Goal: Information Seeking & Learning: Learn about a topic

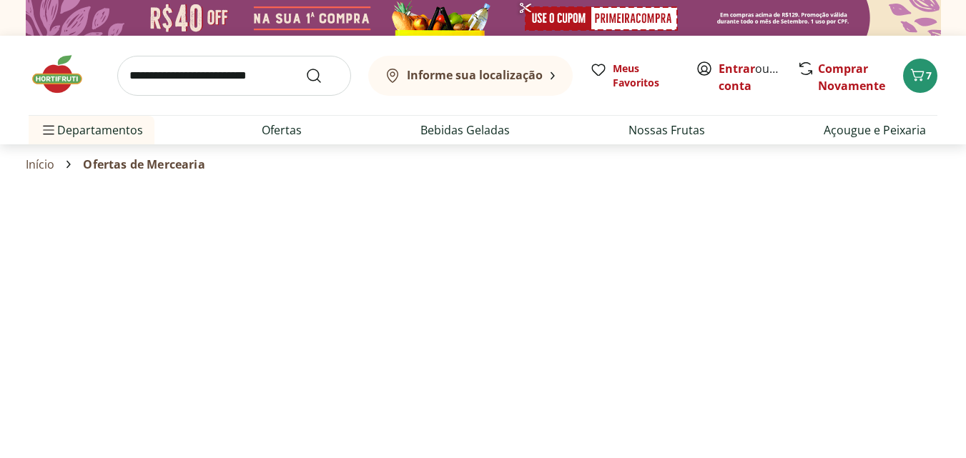
select select "**********"
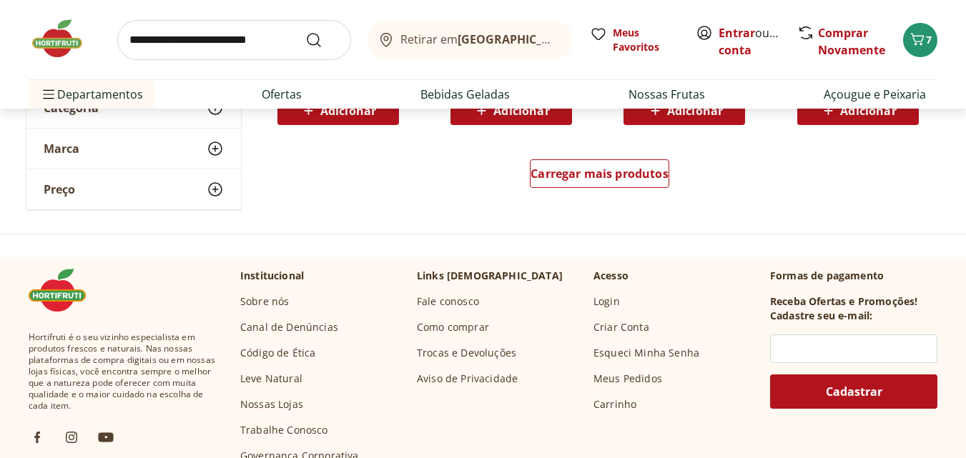
scroll to position [1039, 0]
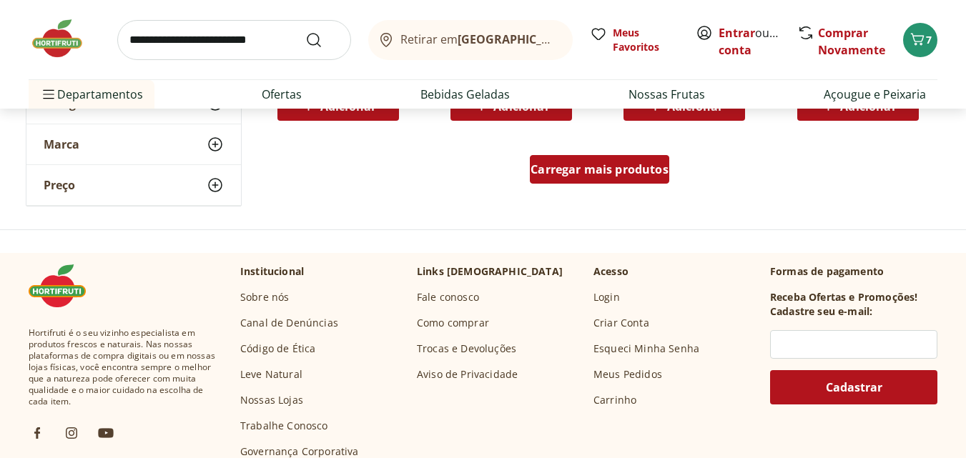
click at [583, 184] on div "Carregar mais produtos" at bounding box center [599, 169] width 139 height 29
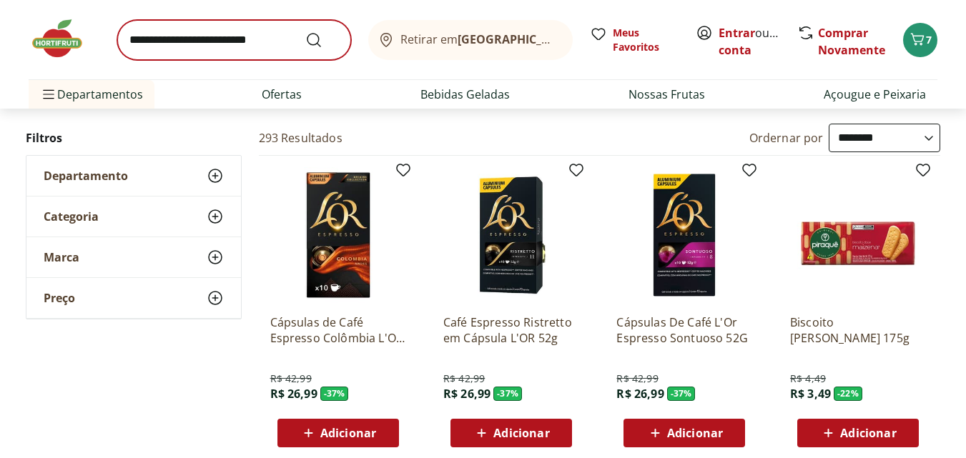
scroll to position [0, 0]
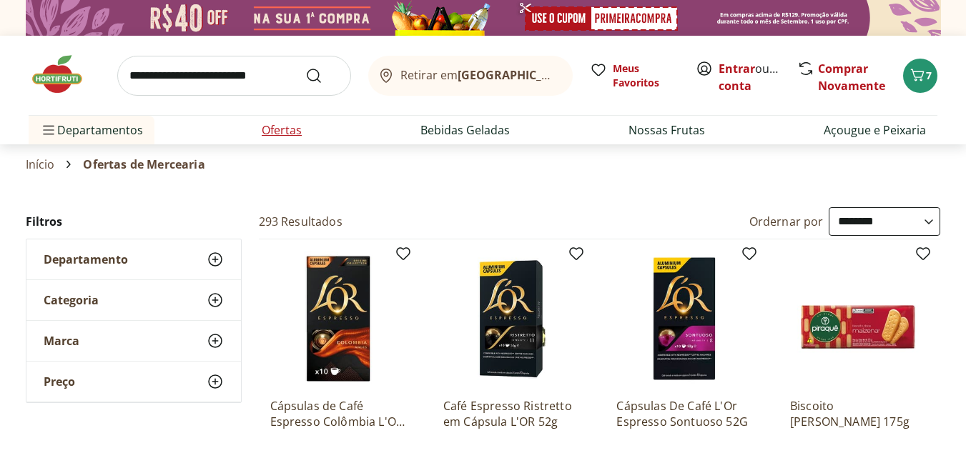
click at [288, 134] on link "Ofertas" at bounding box center [282, 130] width 40 height 17
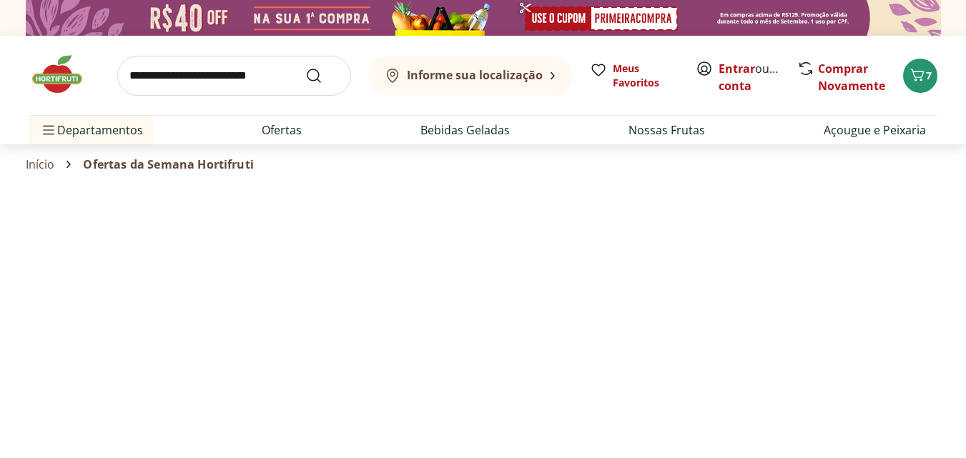
select select "**********"
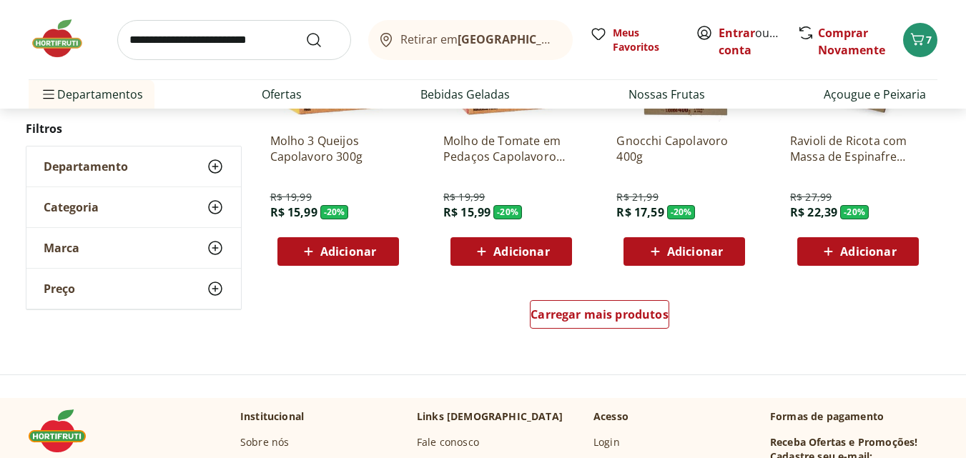
scroll to position [966, 0]
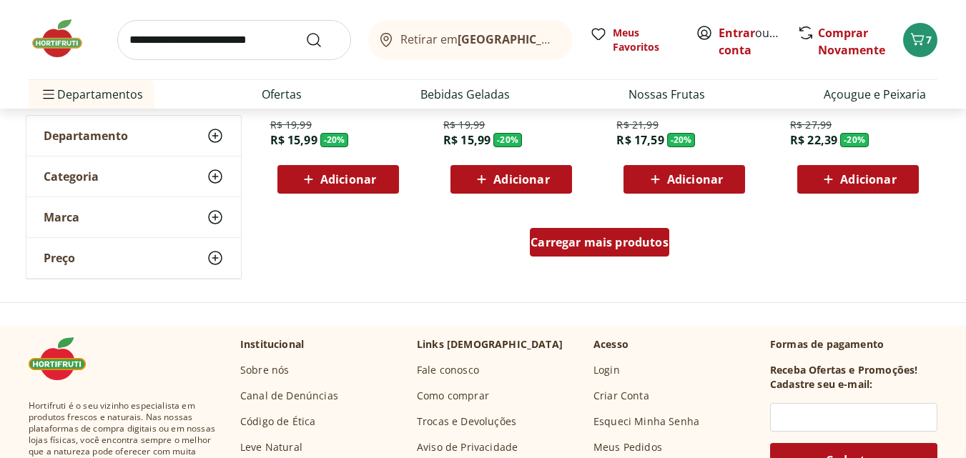
click at [609, 233] on div "Carregar mais produtos" at bounding box center [599, 242] width 139 height 29
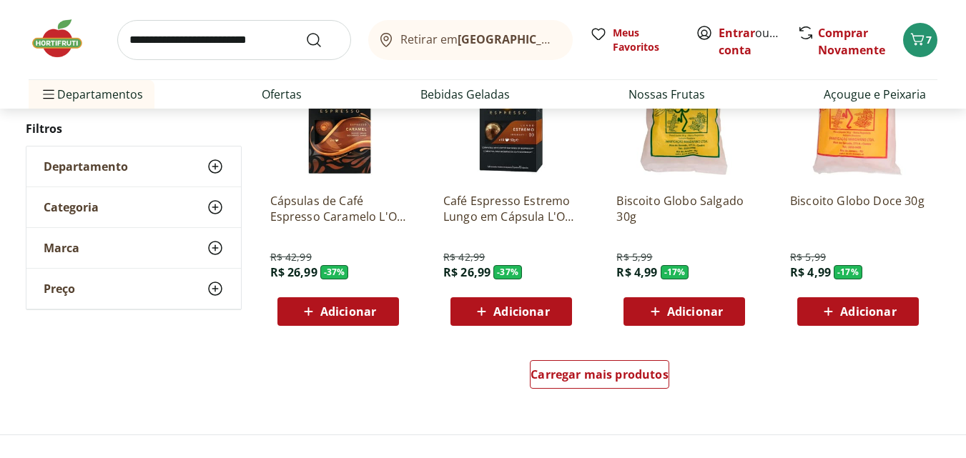
scroll to position [1816, 0]
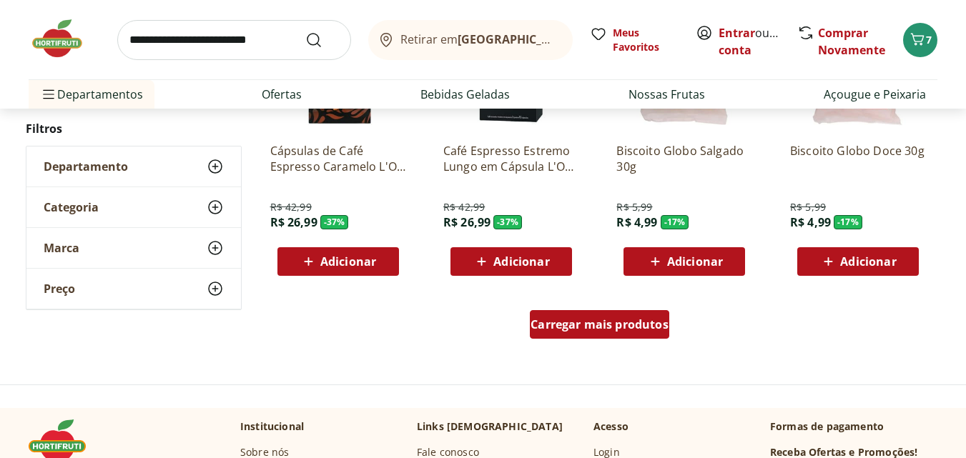
click at [633, 325] on span "Carregar mais produtos" at bounding box center [599, 324] width 138 height 11
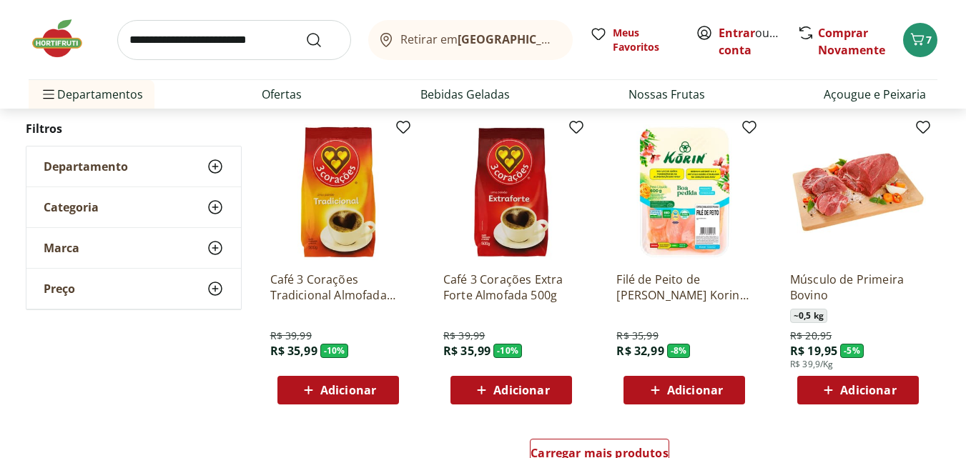
scroll to position [2712, 0]
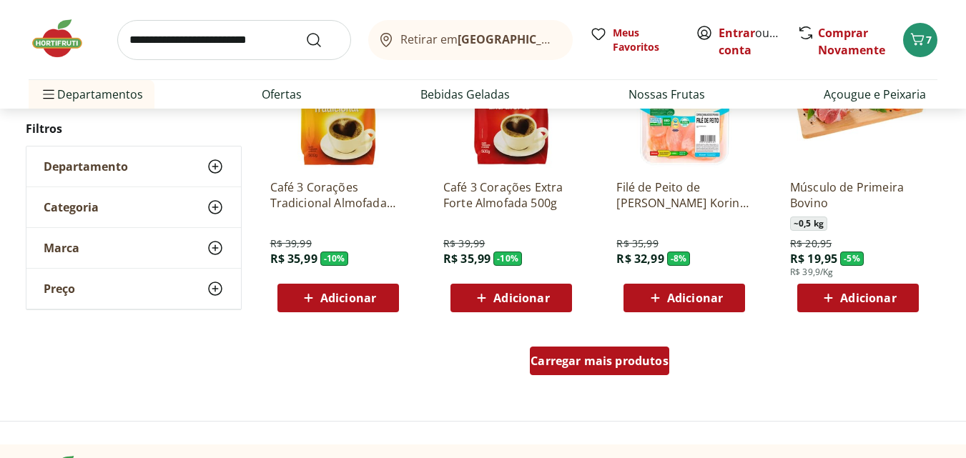
click at [608, 356] on span "Carregar mais produtos" at bounding box center [599, 360] width 138 height 11
